Goal: Find specific page/section: Find specific page/section

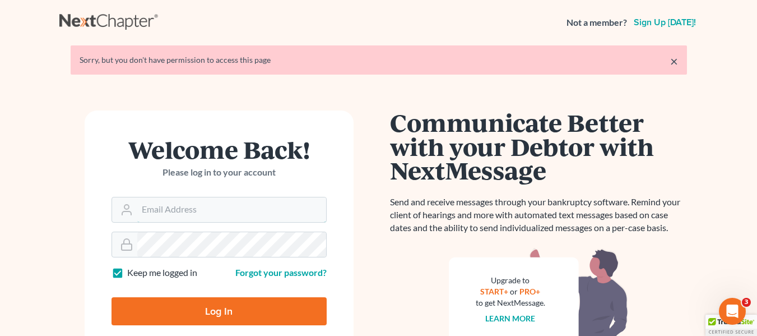
type input "cdeluca@delucalaw.com"
click at [219, 313] on input "Log In" at bounding box center [218, 311] width 215 height 28
type input "Thinking..."
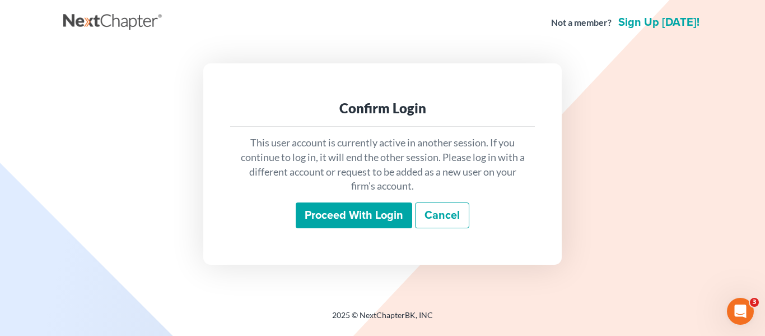
click at [331, 216] on input "Proceed with login" at bounding box center [354, 215] width 117 height 26
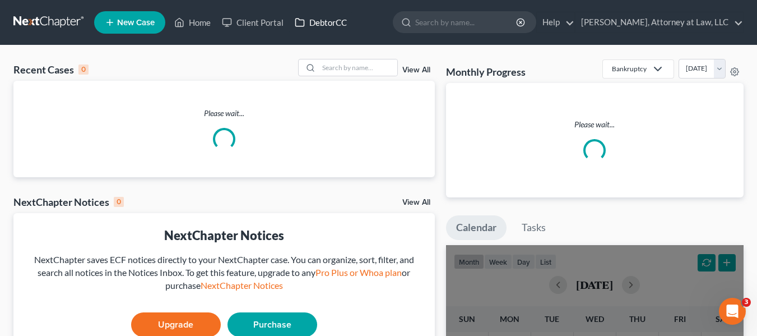
click at [318, 22] on link "DebtorCC" at bounding box center [320, 22] width 63 height 20
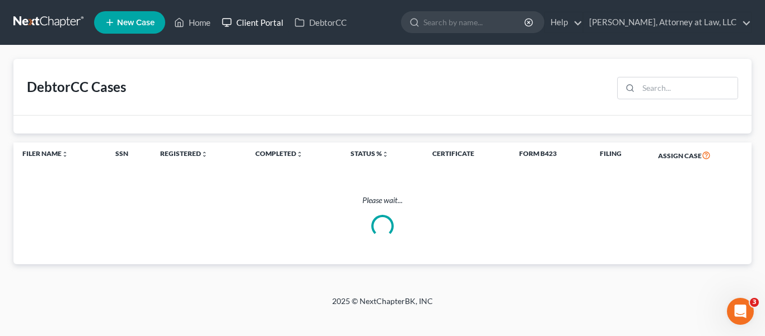
click at [250, 21] on link "Client Portal" at bounding box center [252, 22] width 73 height 20
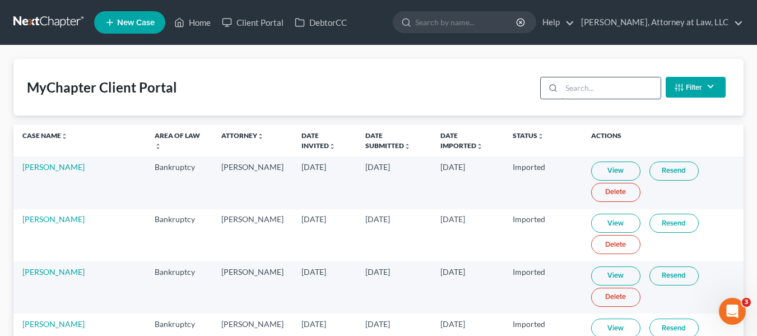
click at [616, 86] on input "search" at bounding box center [610, 87] width 99 height 21
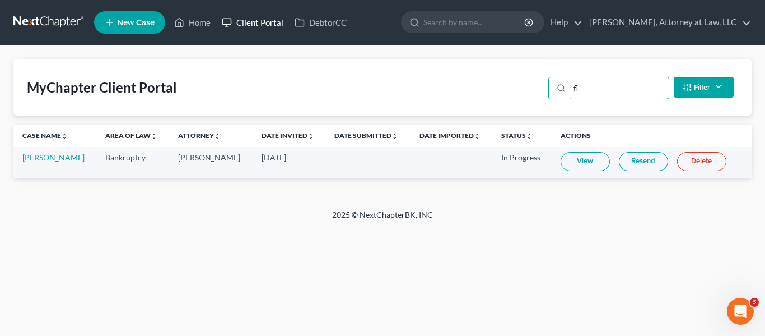
type input "f"
type input "t"
type input "p"
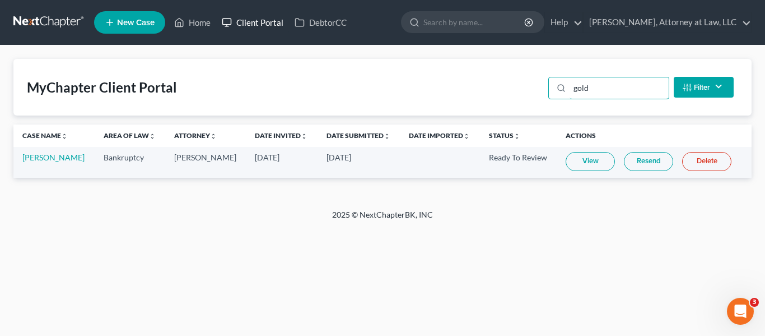
type input "gold"
